Goal: Navigation & Orientation: Find specific page/section

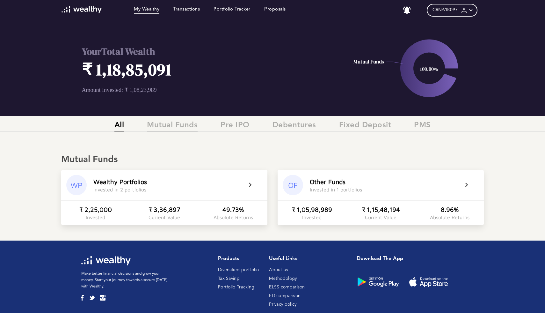
click at [171, 127] on span "Mutual Funds" at bounding box center [172, 126] width 51 height 11
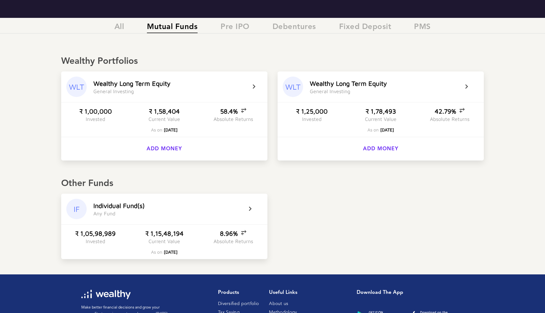
scroll to position [100, 0]
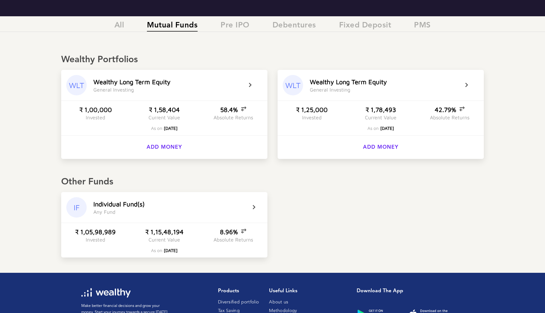
click at [222, 235] on div "8.96%" at bounding box center [233, 231] width 26 height 7
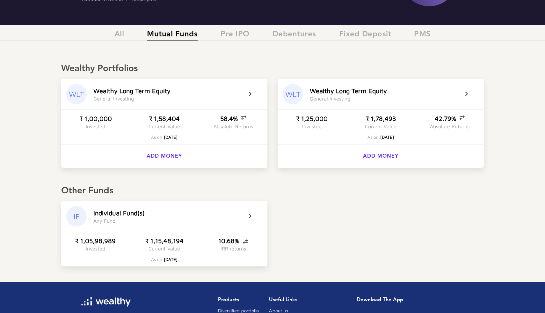
scroll to position [0, 0]
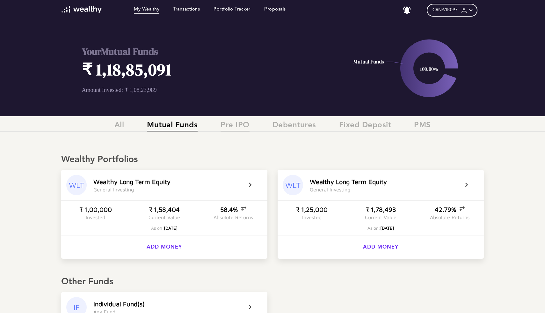
click at [231, 125] on span "Pre IPO" at bounding box center [235, 126] width 29 height 11
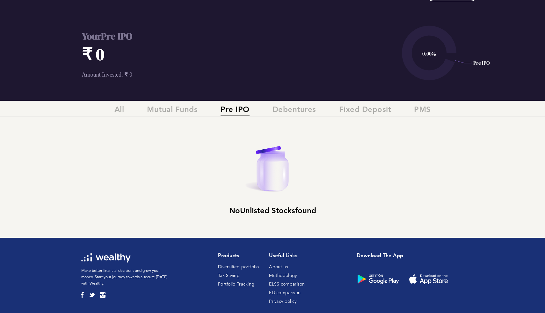
scroll to position [15, 0]
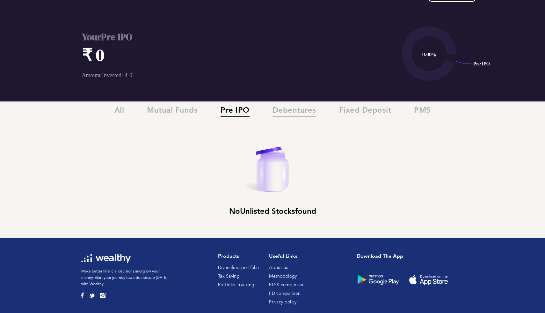
click at [292, 111] on span "Debentures" at bounding box center [294, 111] width 44 height 11
click at [168, 112] on span "Mutual Funds" at bounding box center [172, 111] width 51 height 11
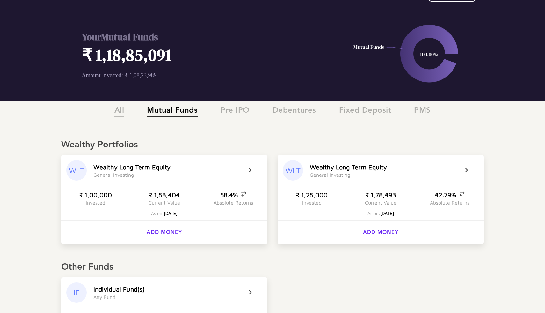
click at [119, 115] on span "All" at bounding box center [119, 111] width 10 height 11
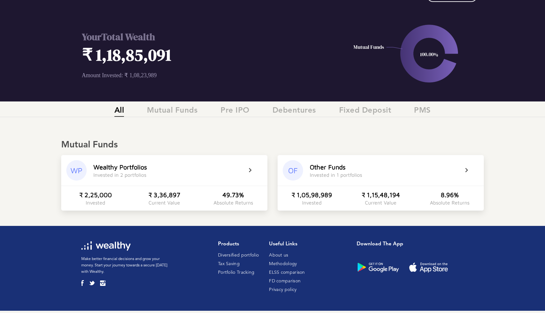
click at [121, 52] on h1 "₹ 1,18,85,091" at bounding box center [198, 54] width 232 height 23
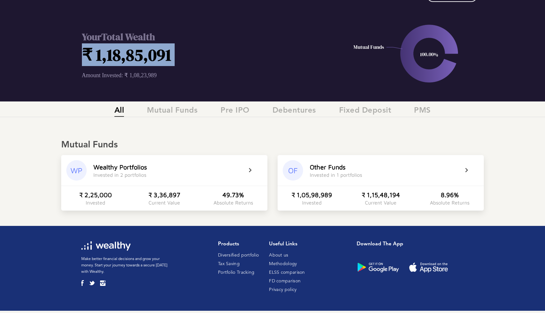
click at [121, 52] on h1 "₹ 1,18,85,091" at bounding box center [198, 54] width 232 height 23
click at [102, 53] on h1 "₹ 1,18,85,091" at bounding box center [198, 54] width 232 height 23
click at [113, 54] on h1 "₹ 1,18,85,091" at bounding box center [198, 54] width 232 height 23
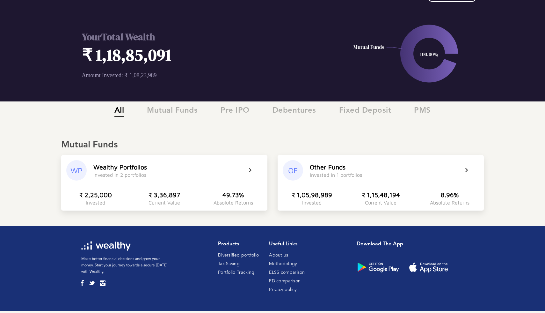
click at [149, 86] on div "Your Total Wealth ₹ 1,18,85,091 Amount Invested: ₹ 1,08,23,989" at bounding box center [198, 54] width 232 height 96
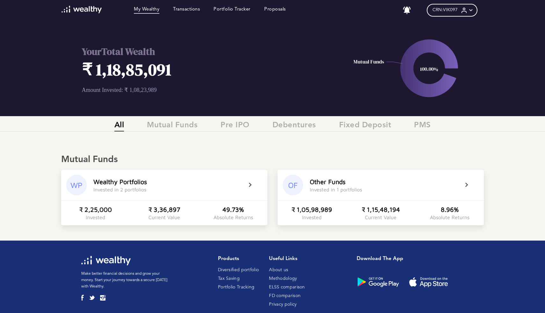
click at [473, 12] on icon at bounding box center [471, 10] width 7 height 7
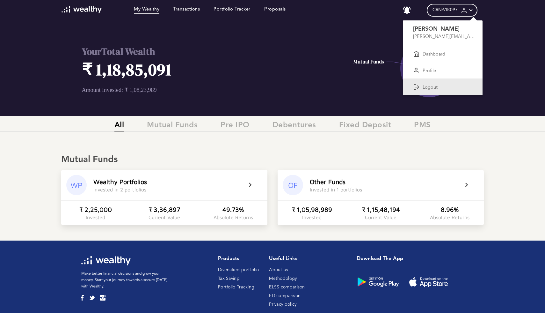
click at [437, 88] on p "Logout" at bounding box center [430, 88] width 15 height 6
